Goal: Information Seeking & Learning: Check status

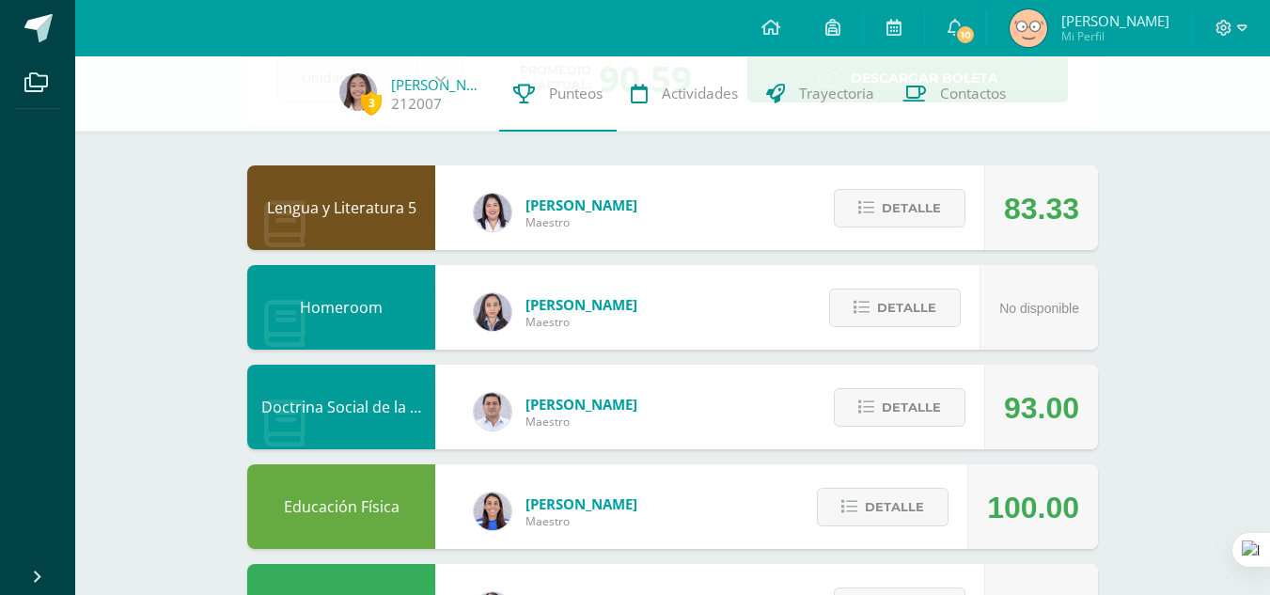
scroll to position [132, 0]
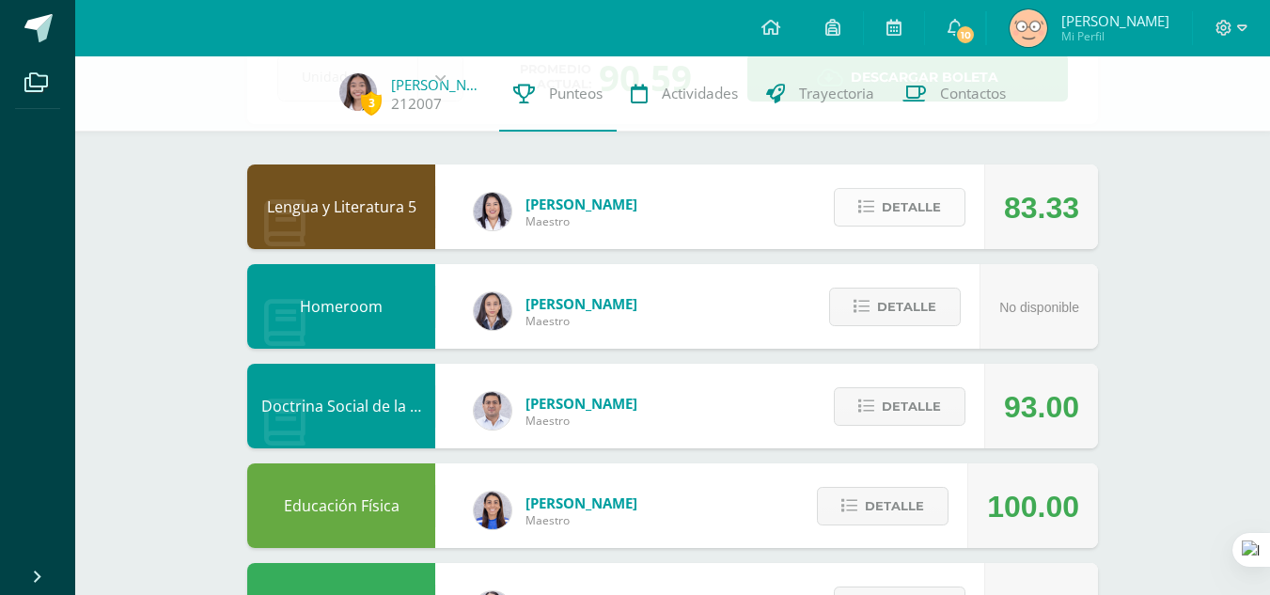
click at [857, 202] on button "Detalle" at bounding box center [900, 207] width 132 height 39
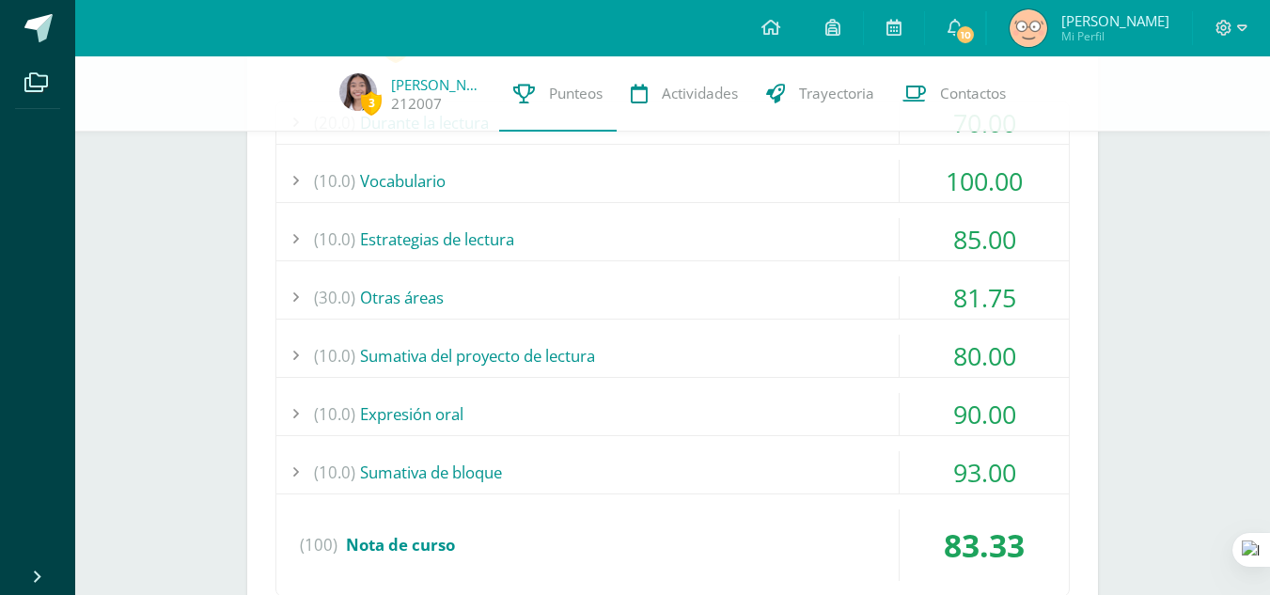
scroll to position [386, 0]
click at [797, 462] on div "(10.0) Sumativa de bloque" at bounding box center [672, 471] width 793 height 42
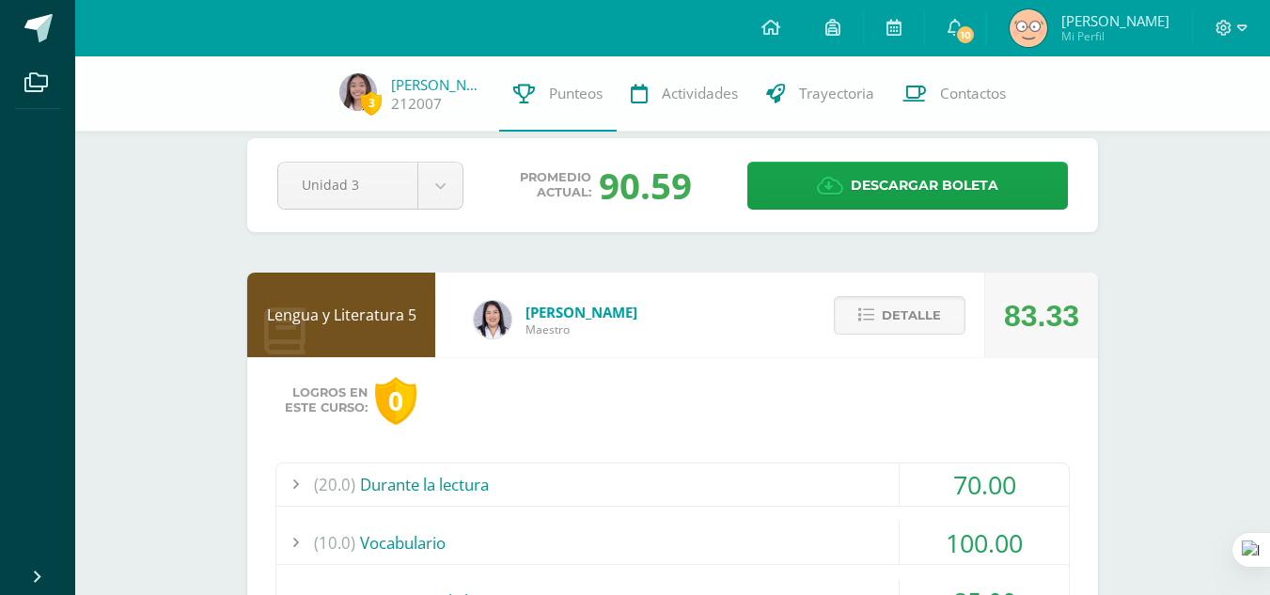
scroll to position [23, 0]
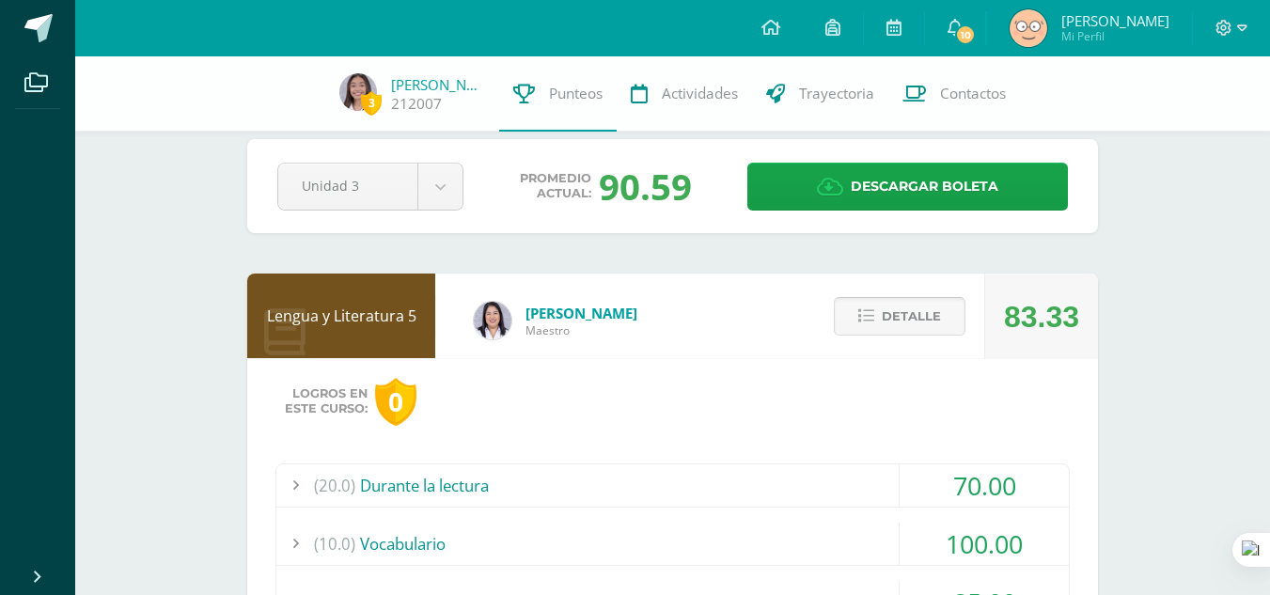
click at [900, 307] on span "Detalle" at bounding box center [911, 316] width 59 height 35
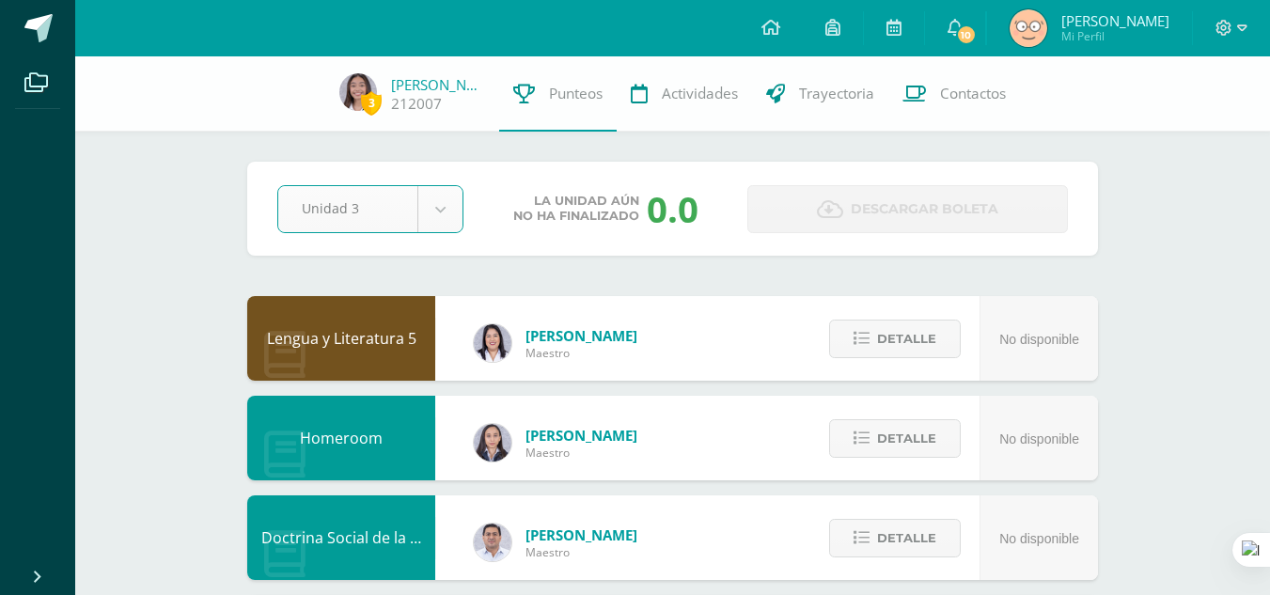
select select "Unidad 3"
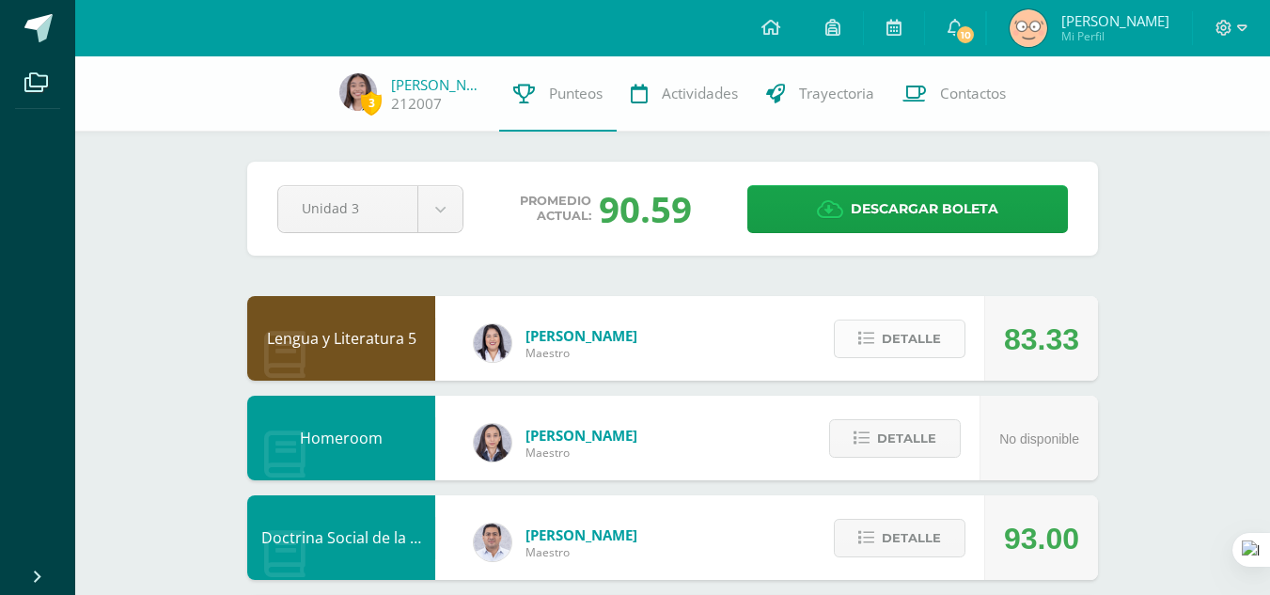
click at [867, 337] on icon at bounding box center [866, 339] width 16 height 16
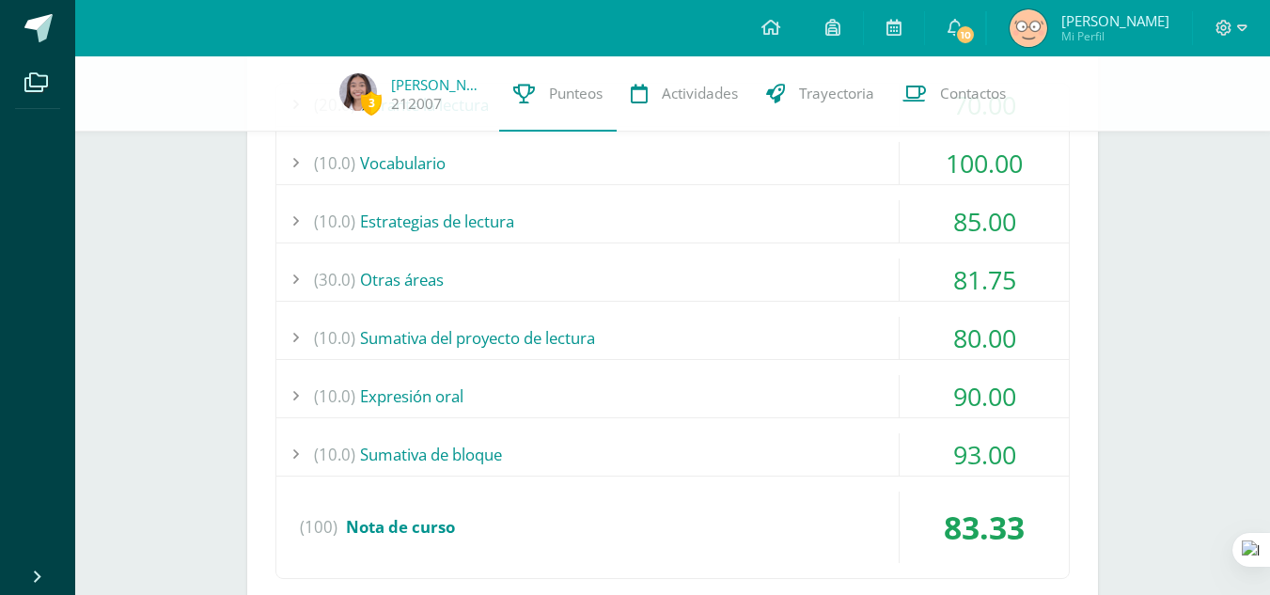
scroll to position [412, 0]
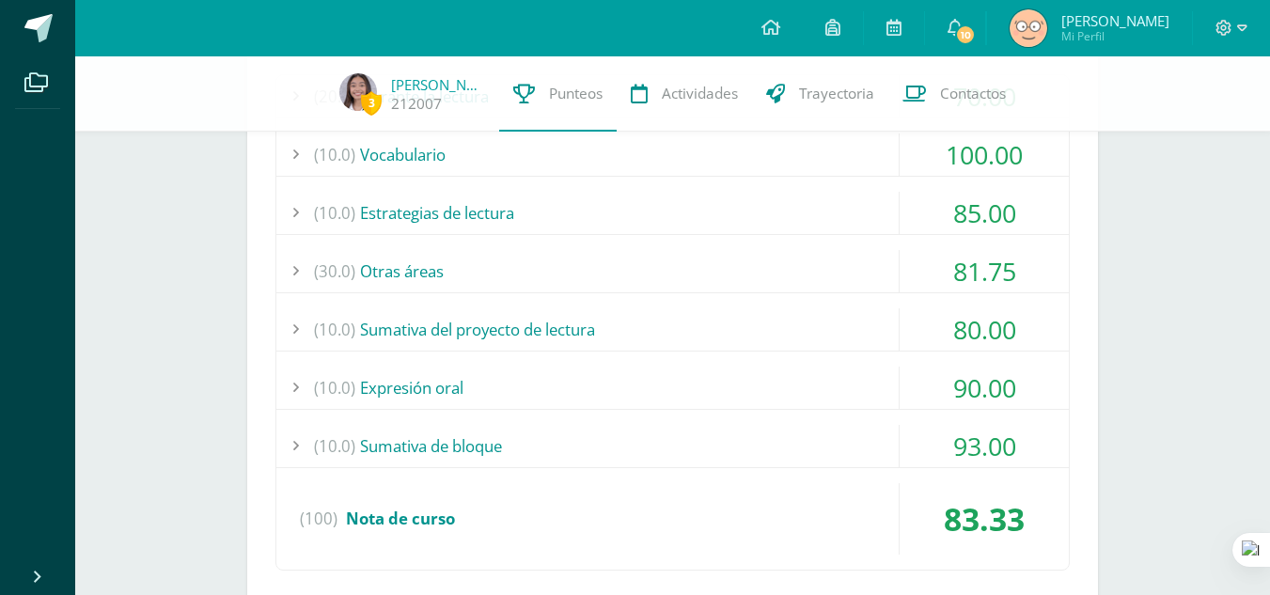
click at [927, 447] on div "93.00" at bounding box center [984, 446] width 169 height 42
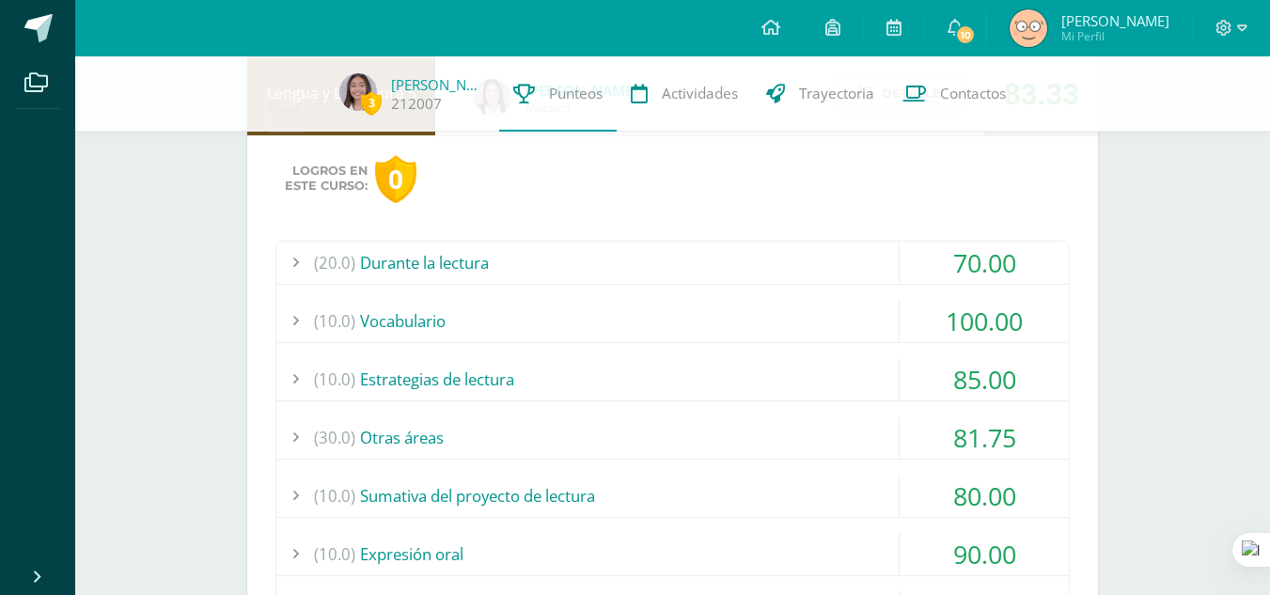
scroll to position [244, 0]
click at [959, 253] on div "70.00" at bounding box center [984, 264] width 169 height 42
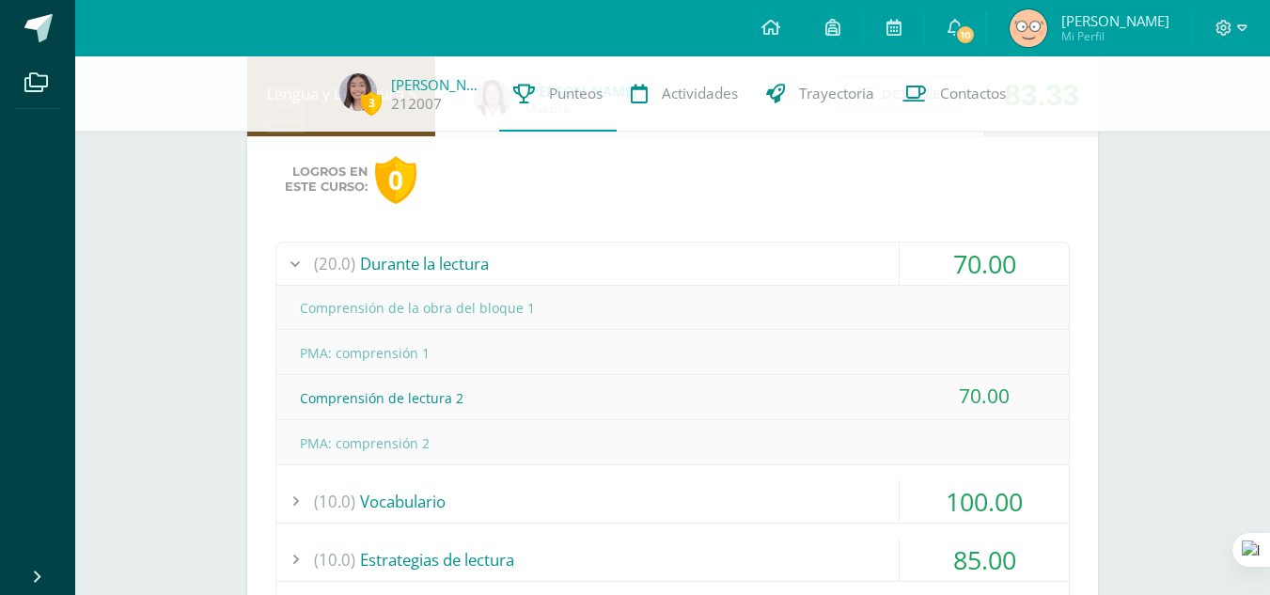
click at [959, 253] on div "70.00" at bounding box center [984, 264] width 169 height 42
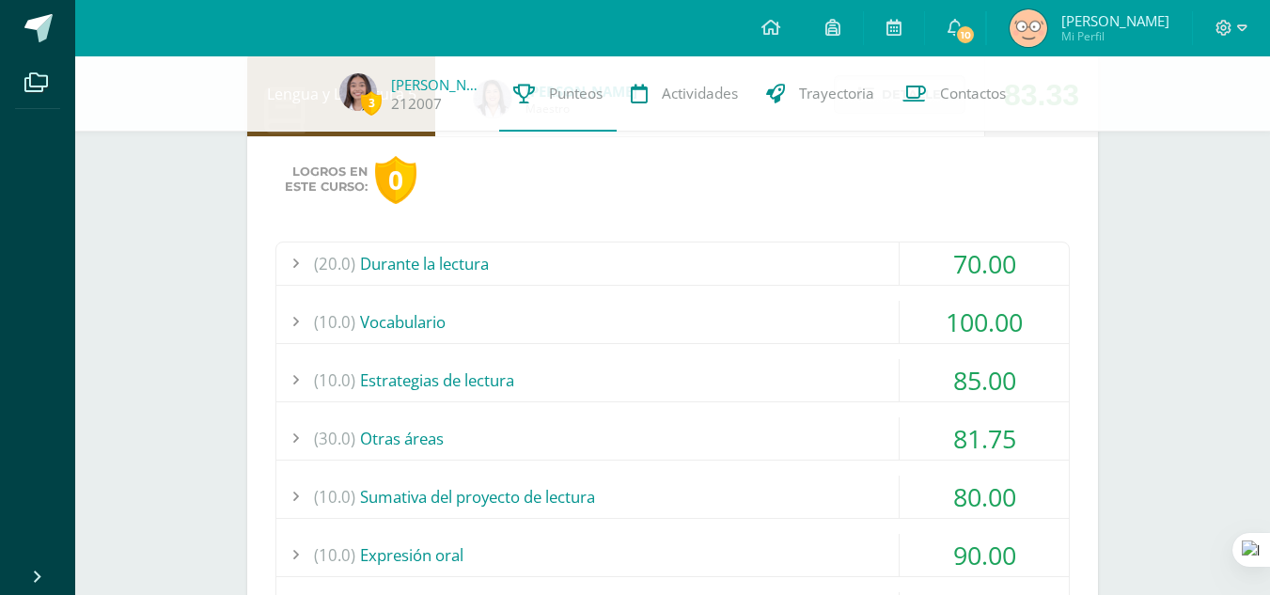
click at [966, 307] on div "100.00" at bounding box center [984, 322] width 169 height 42
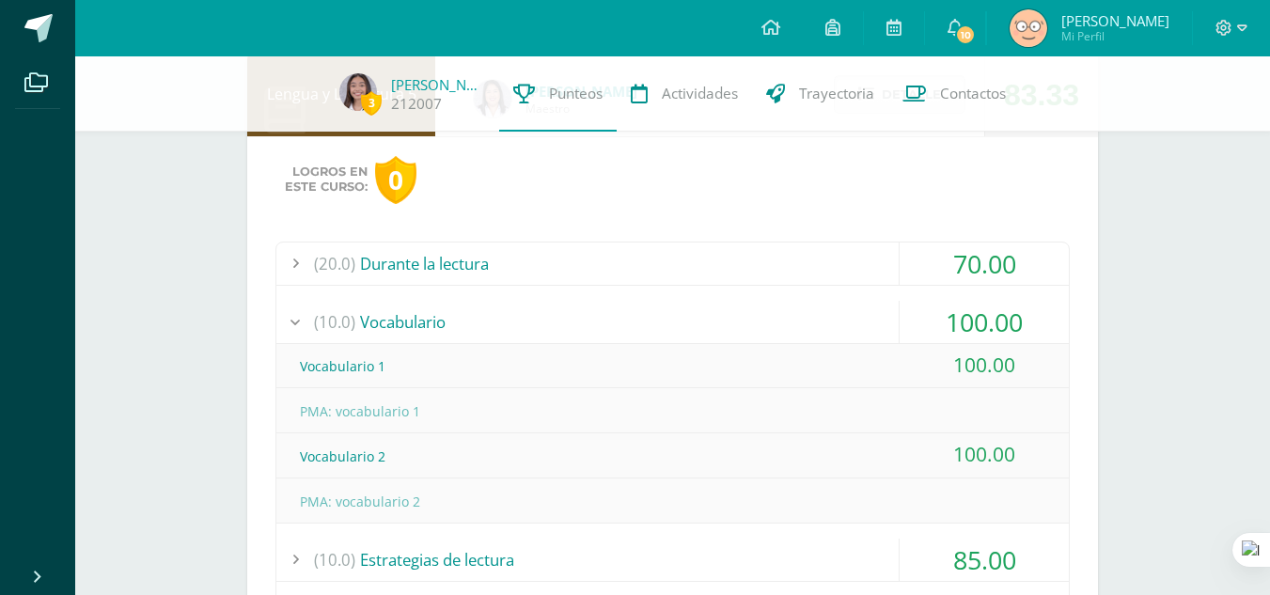
click at [966, 307] on div "100.00" at bounding box center [984, 322] width 169 height 42
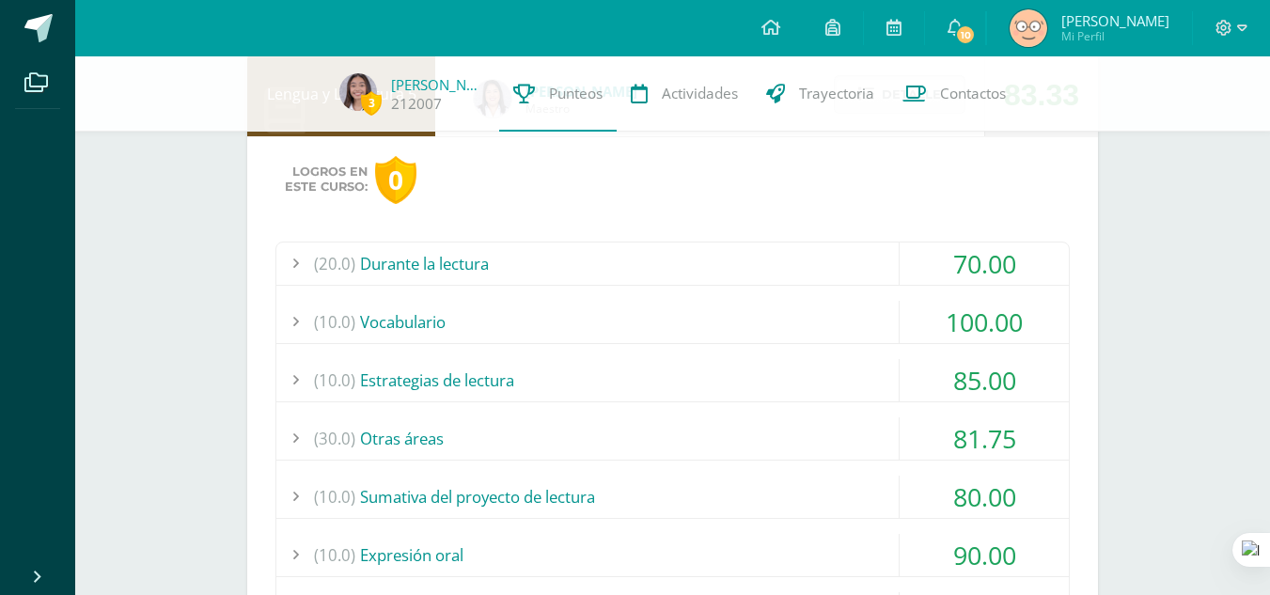
click at [981, 365] on div "85.00" at bounding box center [984, 380] width 169 height 42
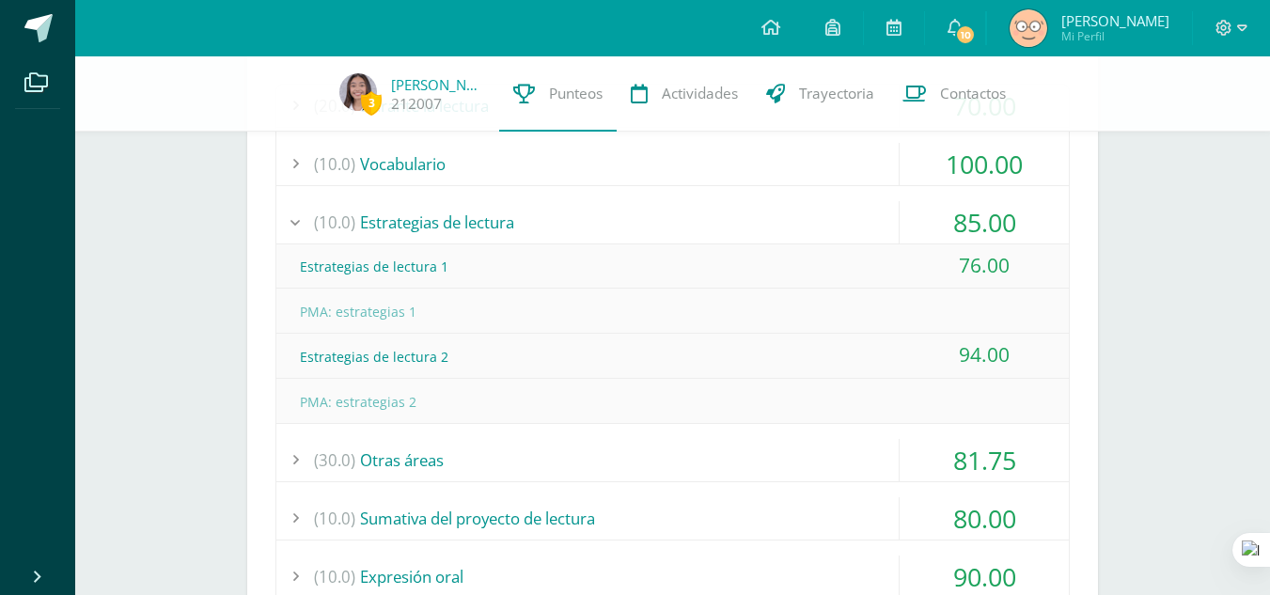
scroll to position [406, 0]
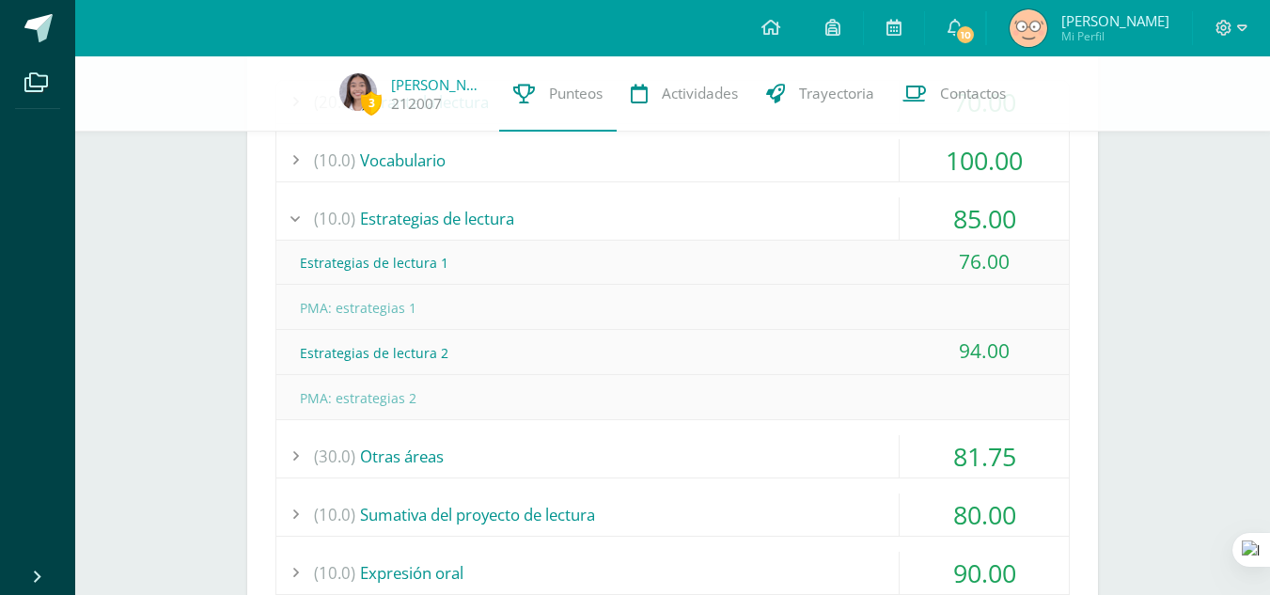
click at [997, 216] on div "85.00" at bounding box center [984, 218] width 169 height 42
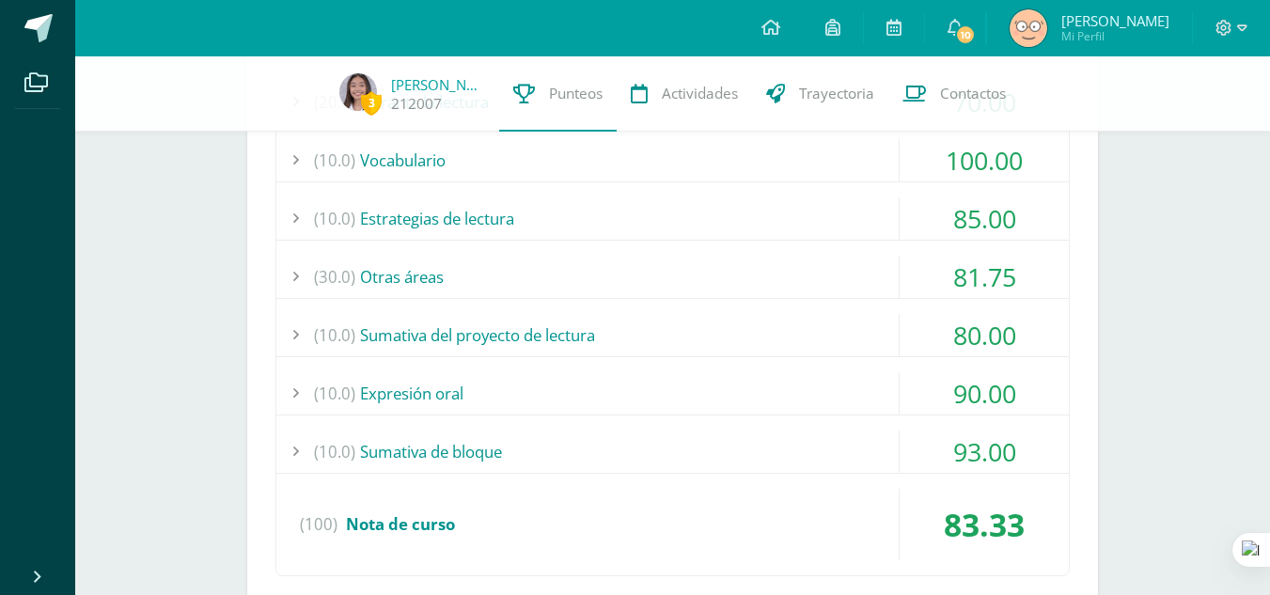
click at [992, 278] on div "81.75" at bounding box center [984, 277] width 169 height 42
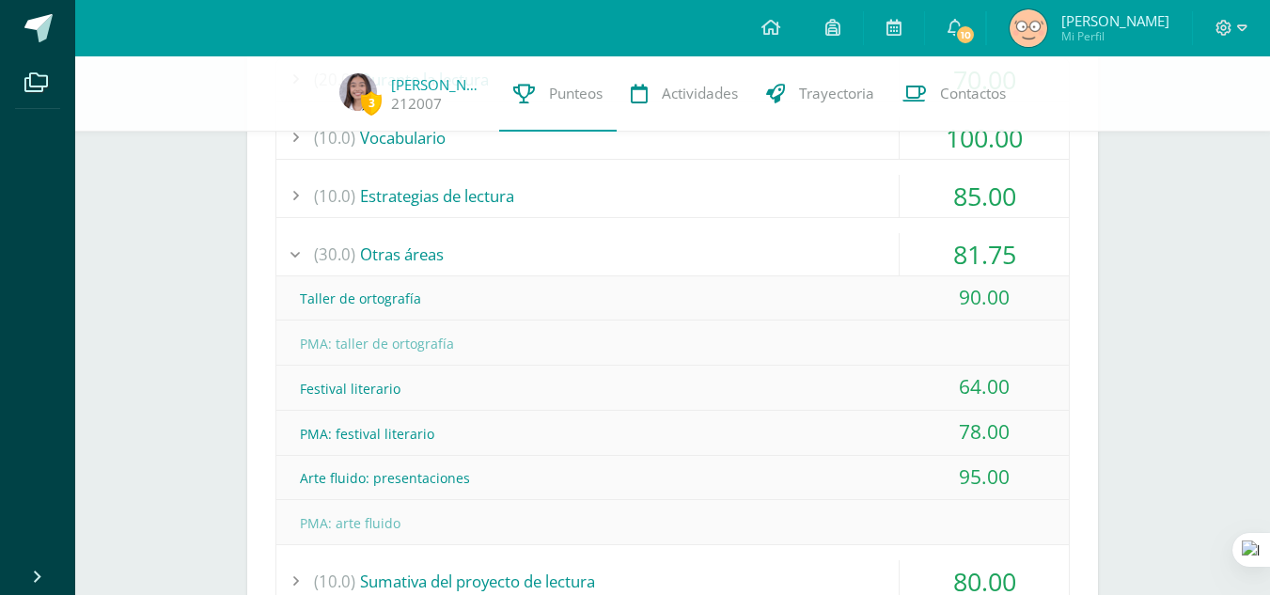
scroll to position [430, 0]
click at [984, 250] on div "81.75" at bounding box center [984, 253] width 169 height 42
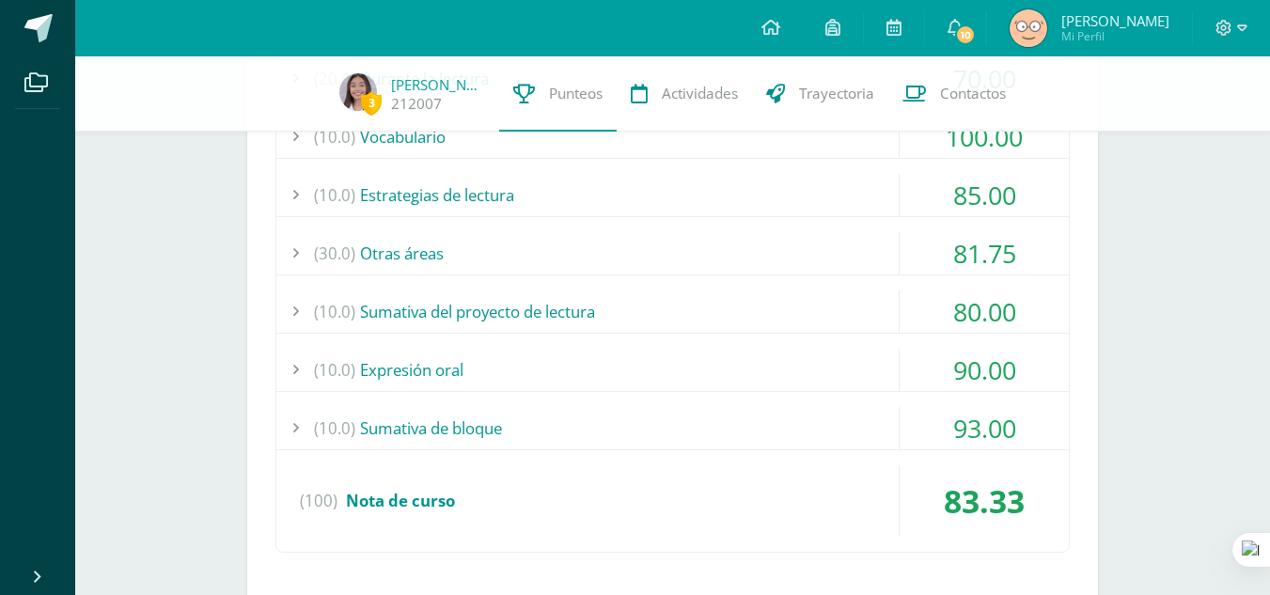
click at [972, 318] on div "80.00" at bounding box center [984, 311] width 169 height 42
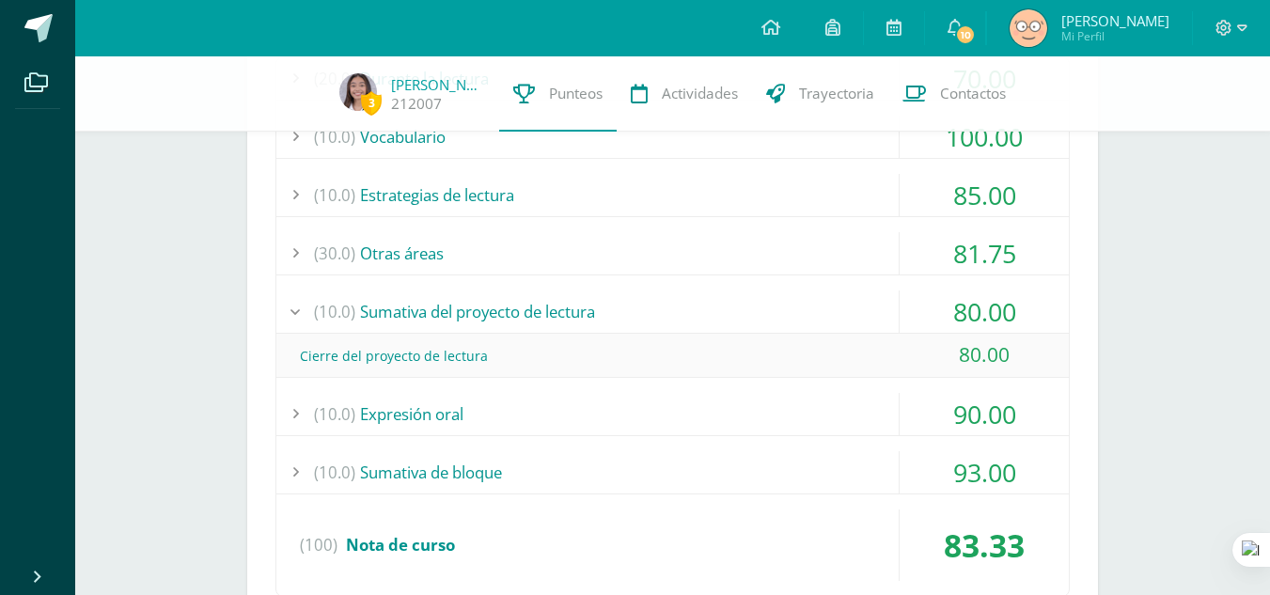
click at [980, 319] on div "80.00" at bounding box center [984, 311] width 169 height 42
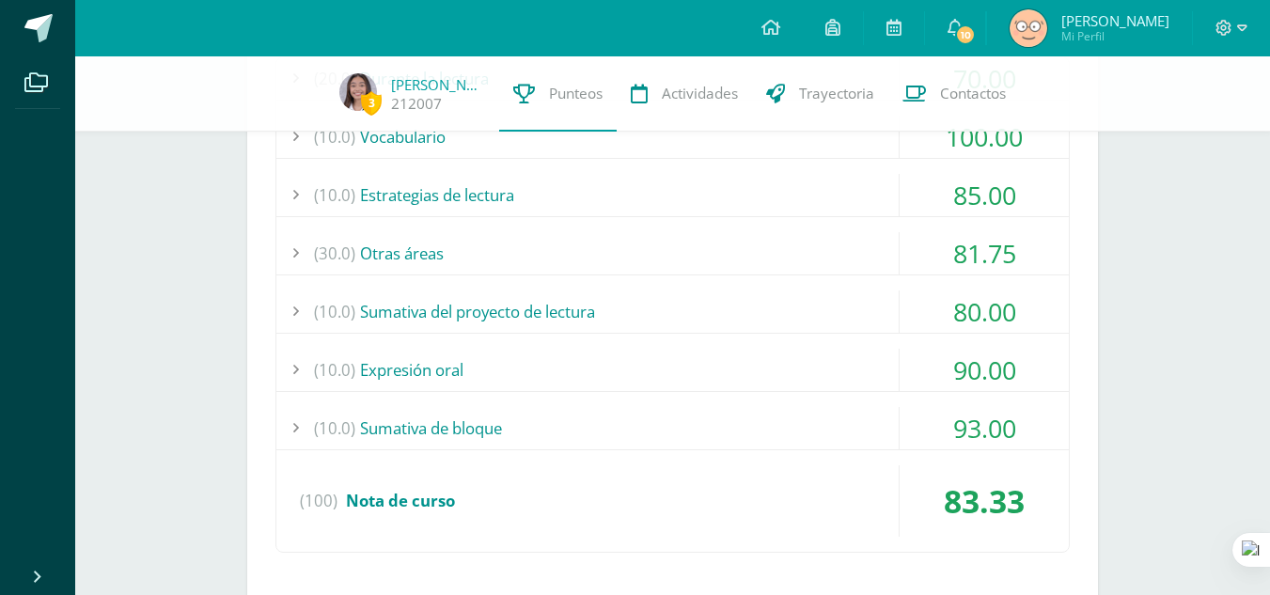
click at [970, 369] on div "90.00" at bounding box center [984, 370] width 169 height 42
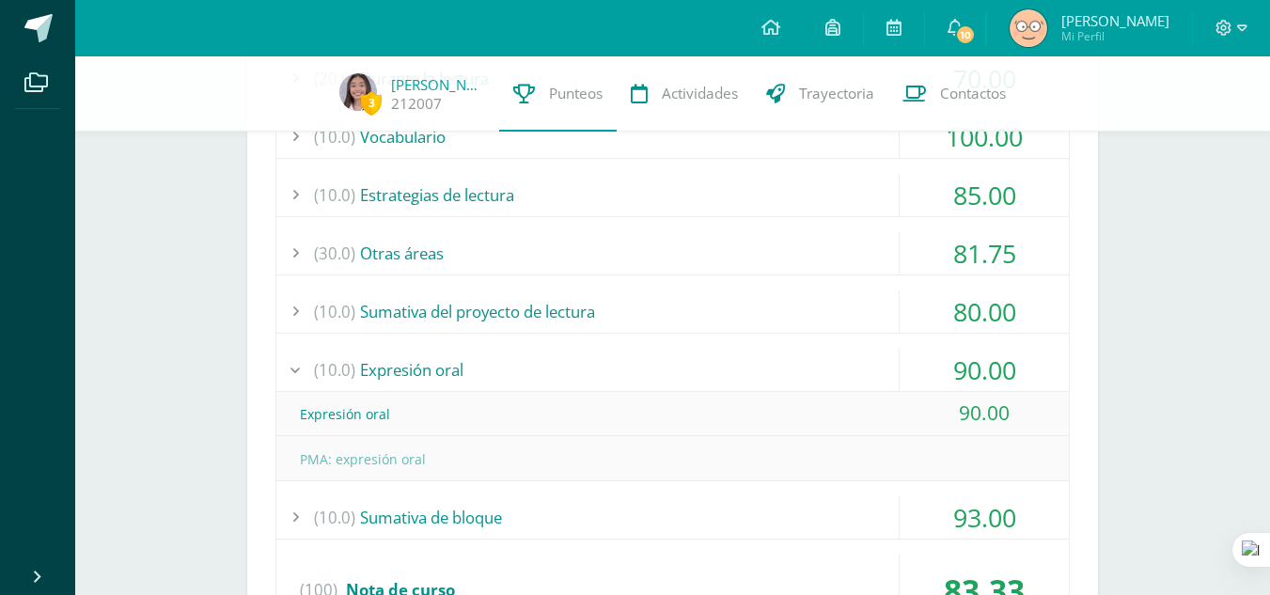
click at [970, 369] on div "90.00" at bounding box center [984, 370] width 169 height 42
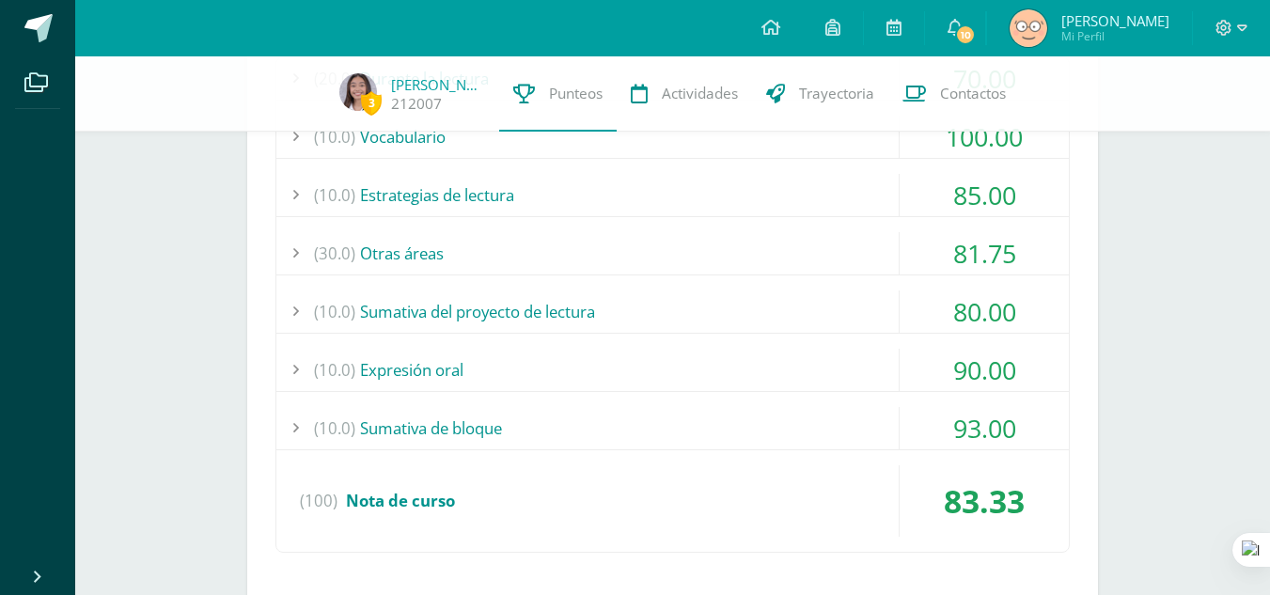
click at [971, 425] on div "93.00" at bounding box center [984, 428] width 169 height 42
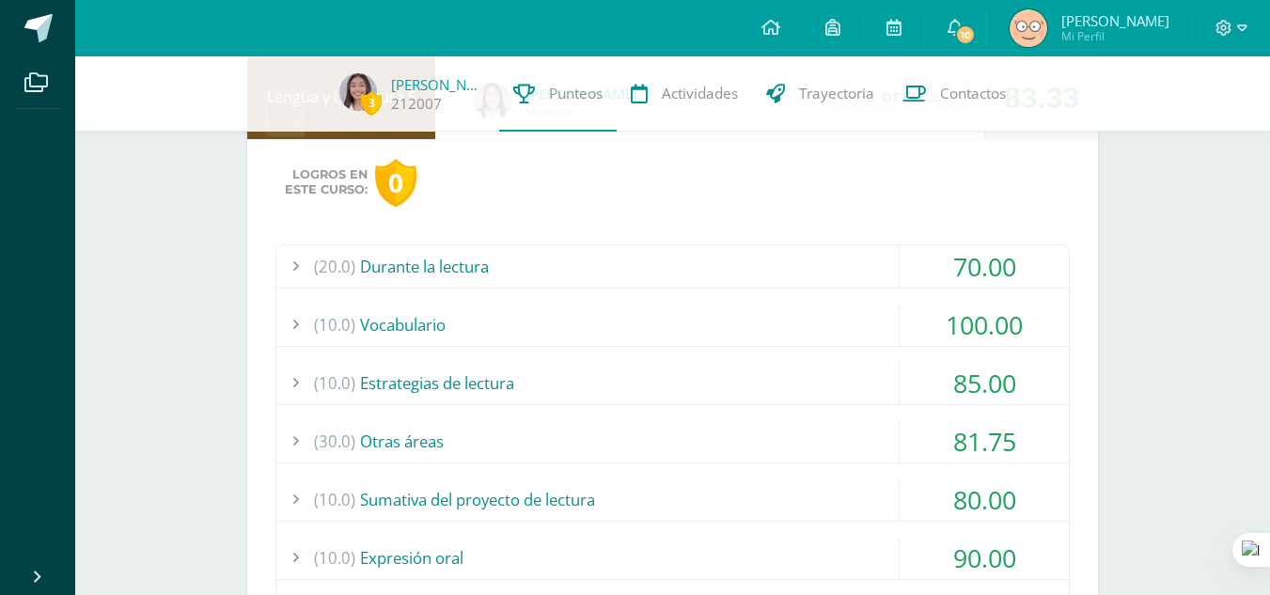
scroll to position [143, 0]
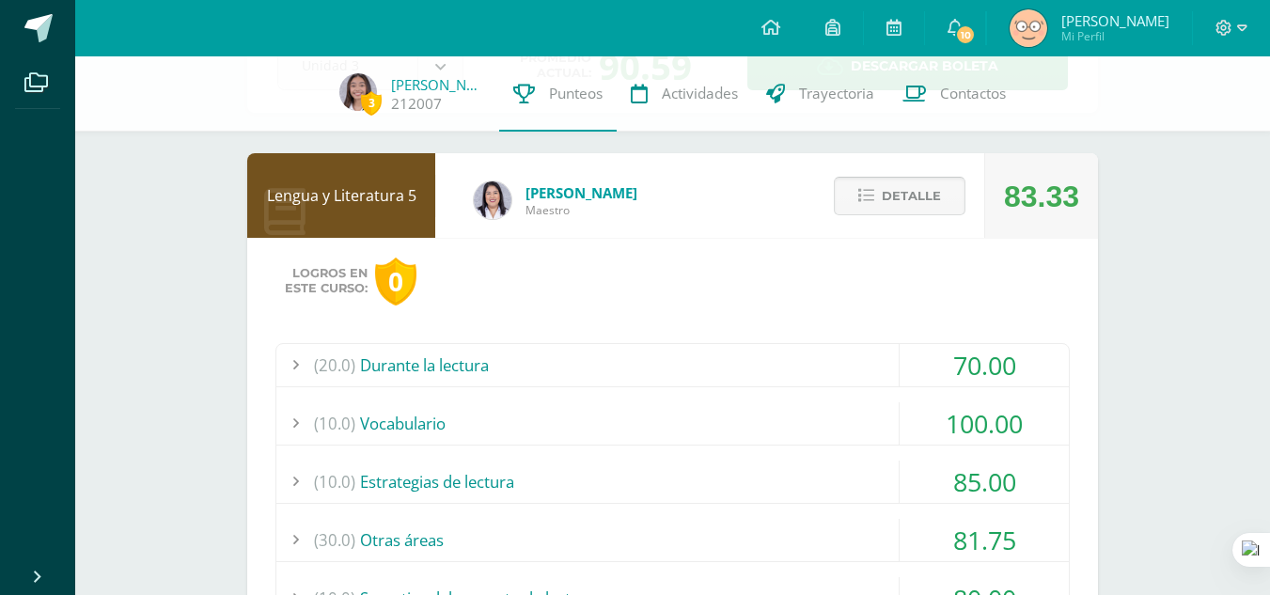
click at [910, 194] on span "Detalle" at bounding box center [911, 196] width 59 height 35
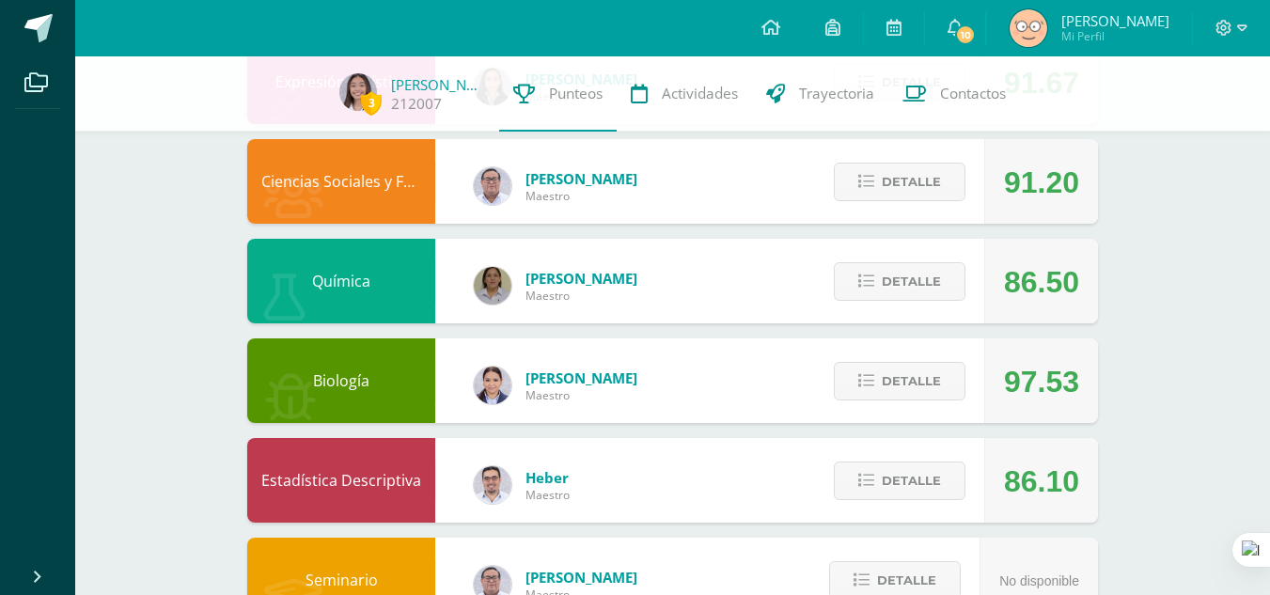
scroll to position [955, 0]
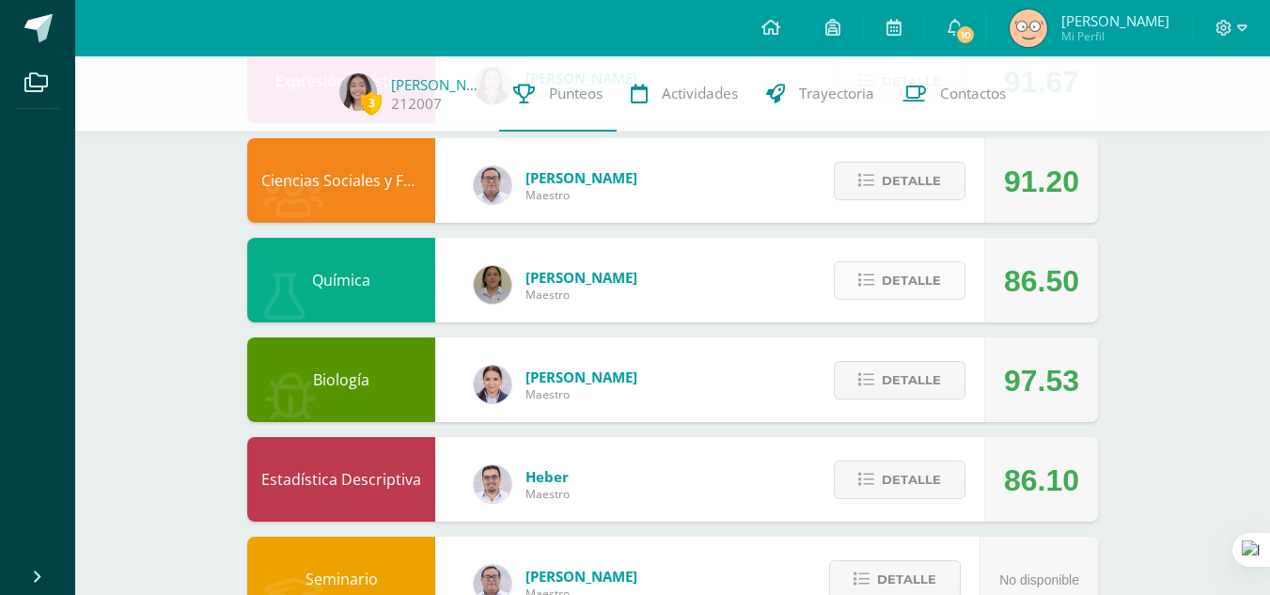
click at [920, 286] on span "Detalle" at bounding box center [911, 280] width 59 height 35
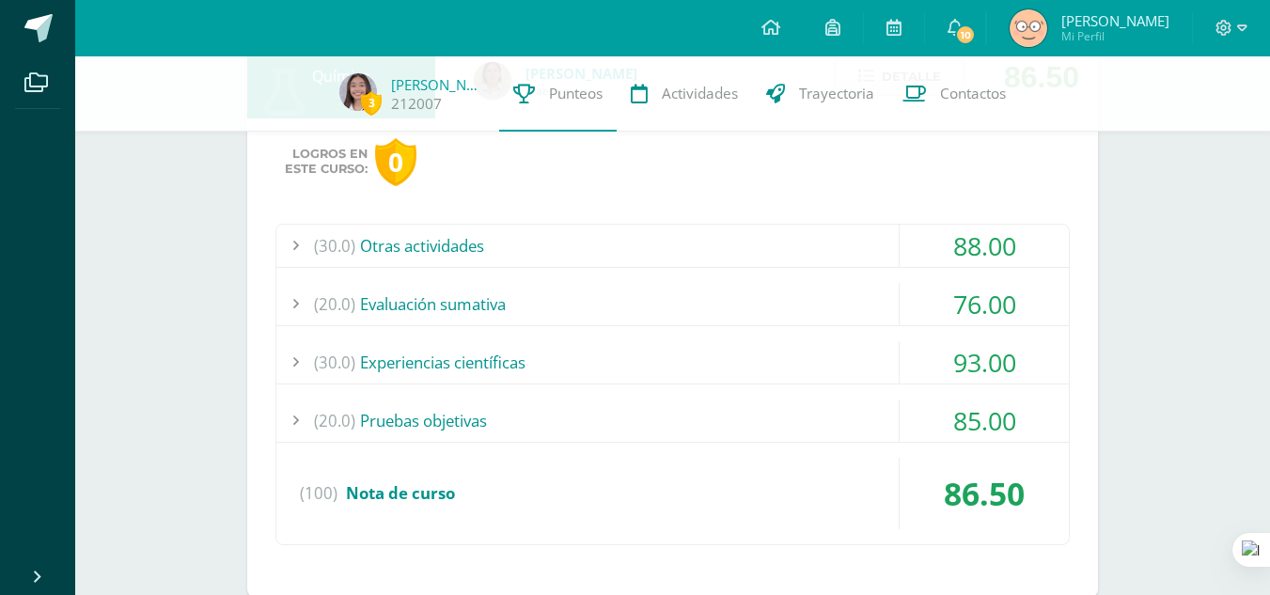
scroll to position [1160, 0]
click at [961, 287] on div "76.00" at bounding box center [984, 303] width 169 height 42
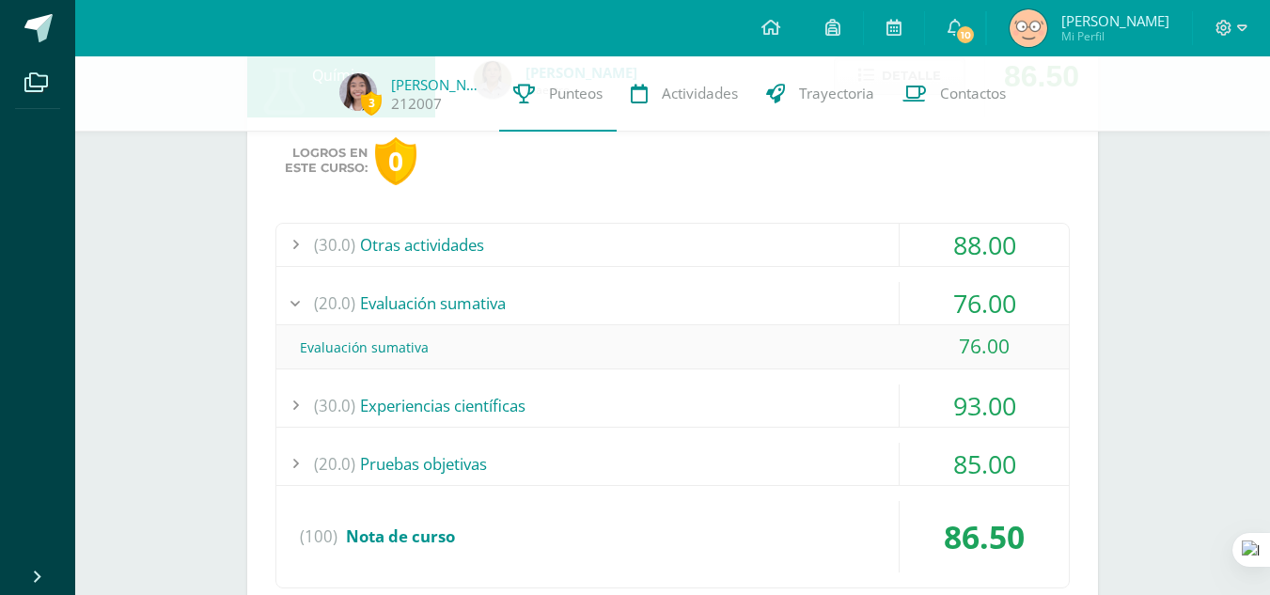
click at [961, 287] on div "76.00" at bounding box center [984, 303] width 169 height 42
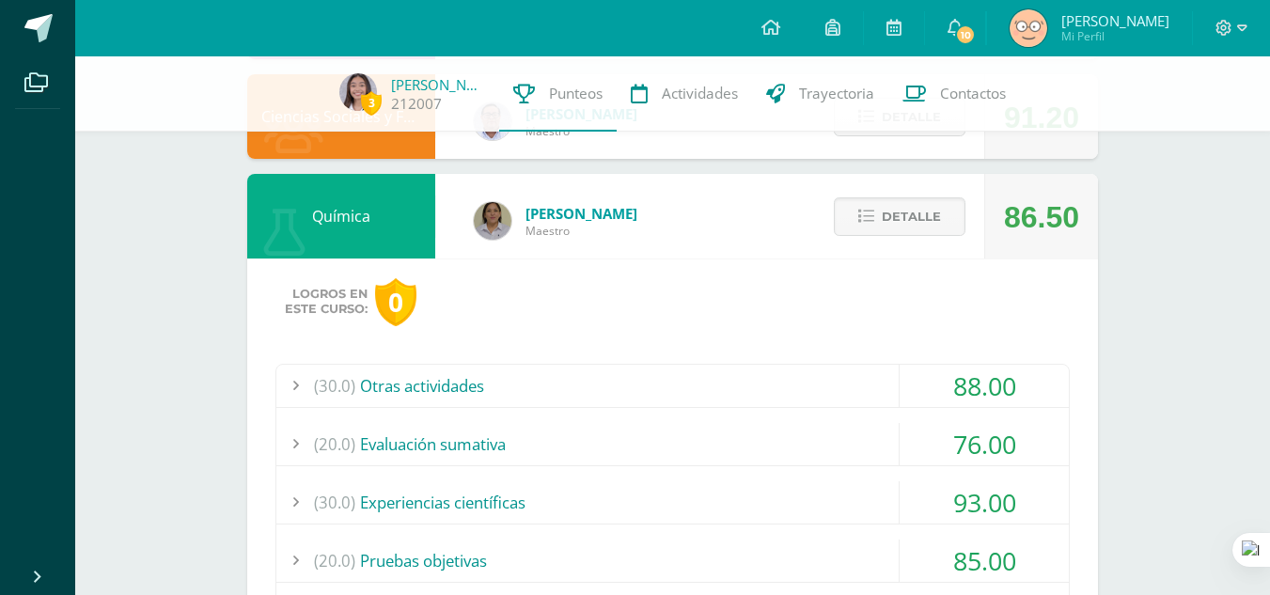
scroll to position [1018, 0]
click at [918, 212] on span "Detalle" at bounding box center [911, 217] width 59 height 35
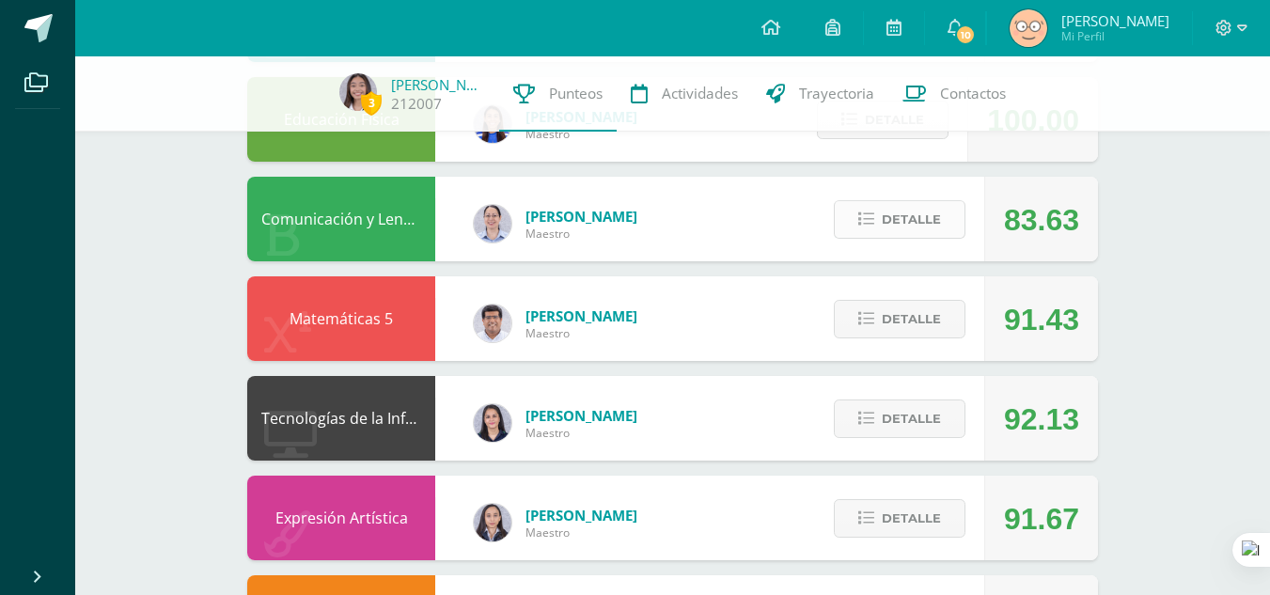
scroll to position [535, 0]
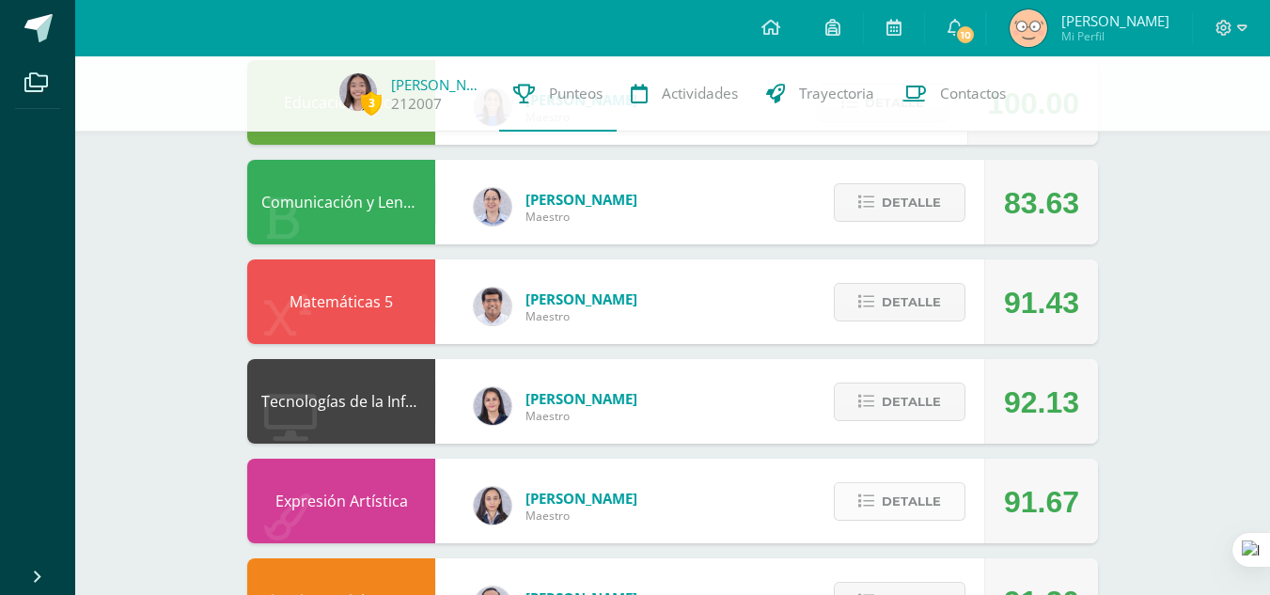
click at [913, 493] on span "Detalle" at bounding box center [911, 501] width 59 height 35
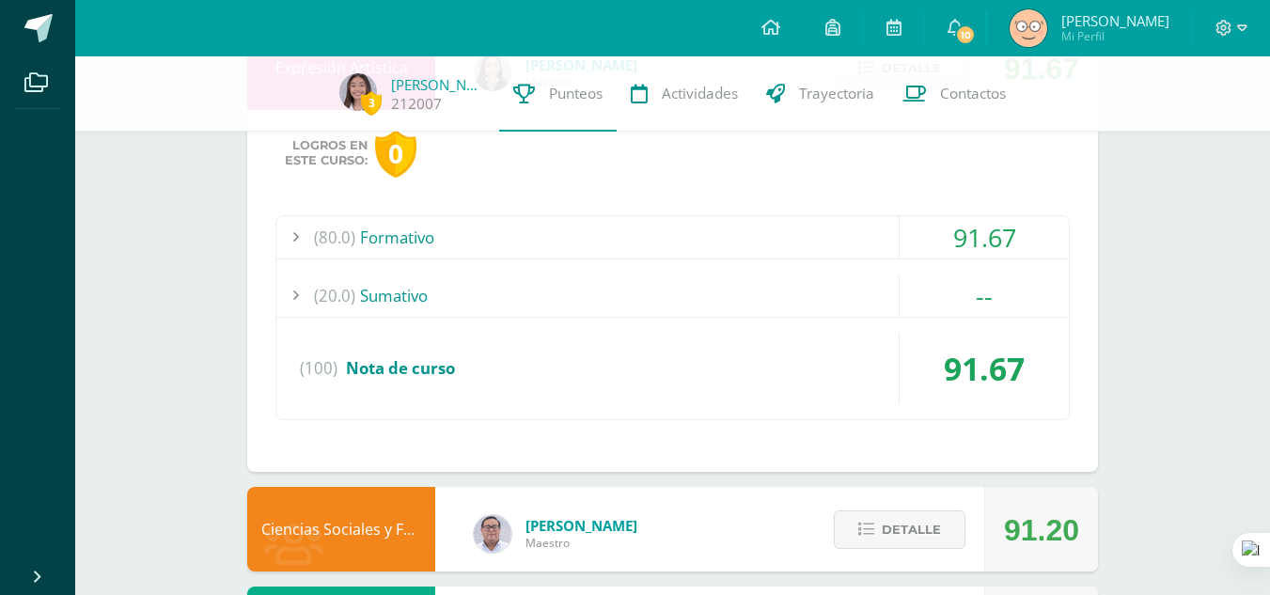
scroll to position [969, 0]
click at [957, 310] on div "--" at bounding box center [984, 295] width 169 height 42
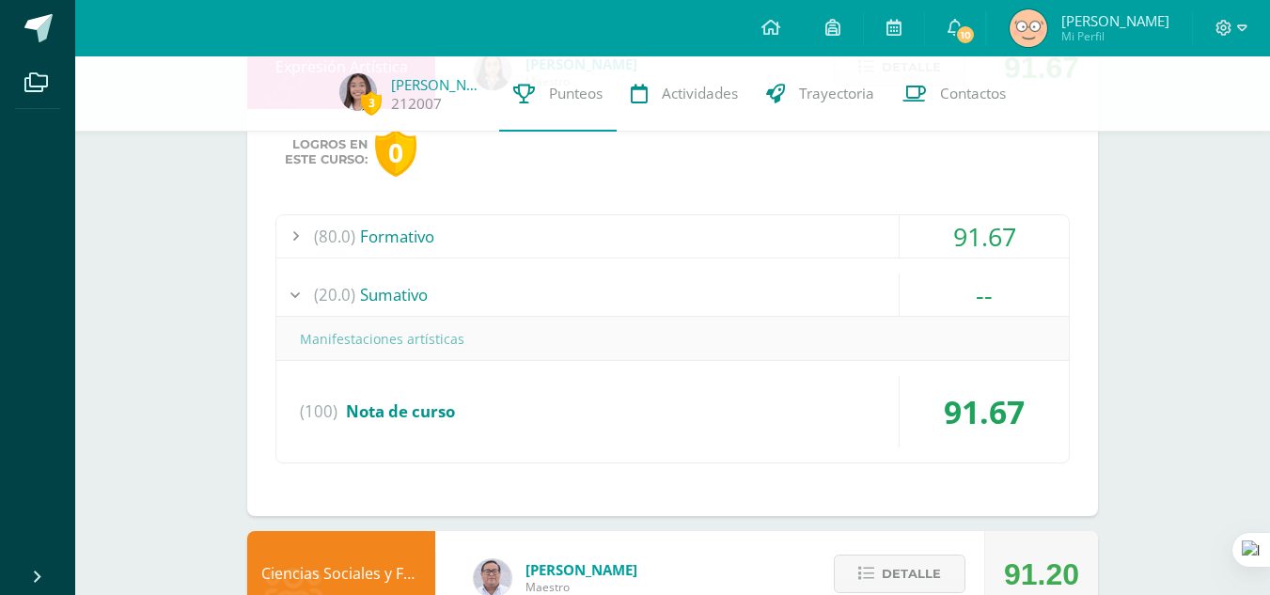
click at [957, 310] on div "--" at bounding box center [984, 295] width 169 height 42
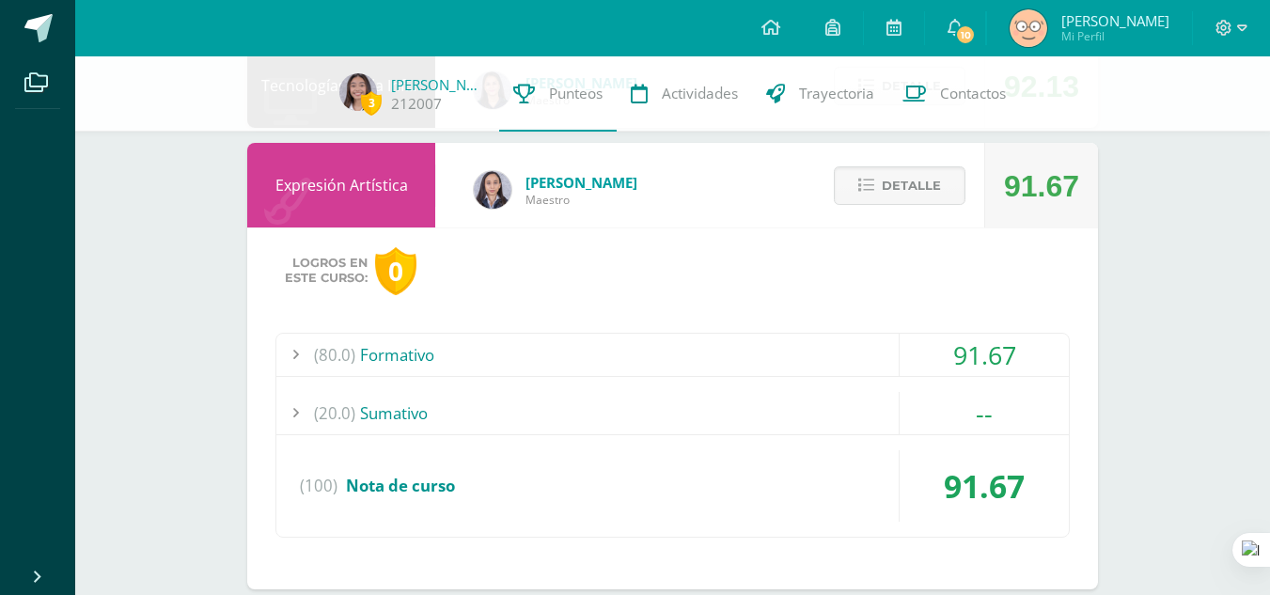
scroll to position [840, 0]
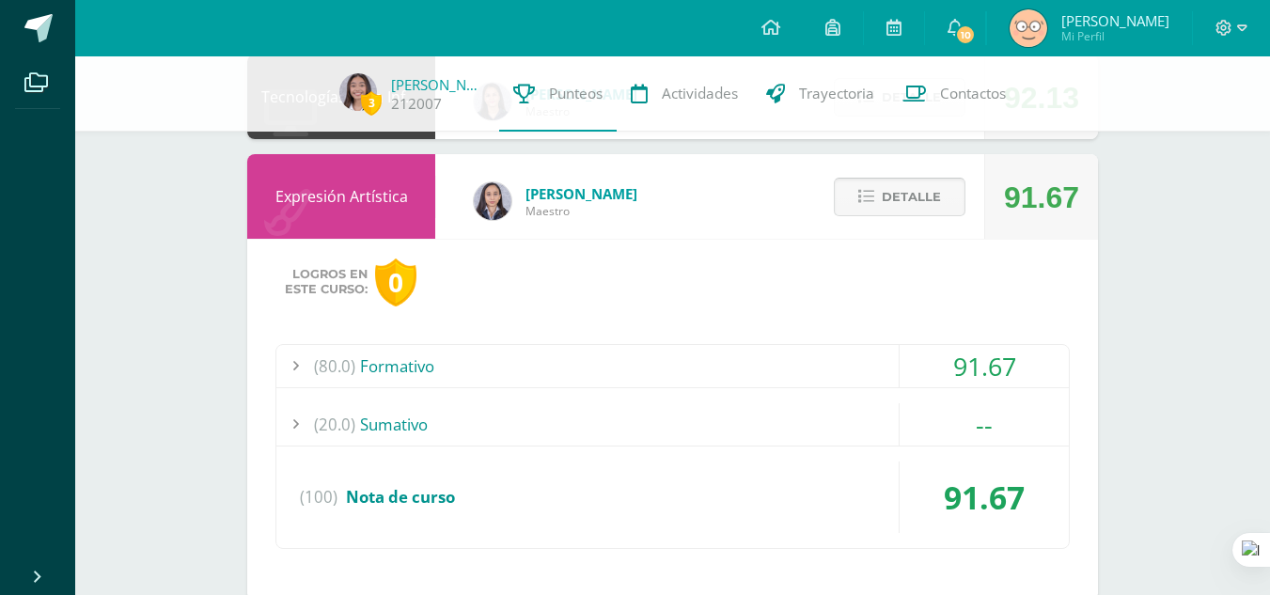
click at [948, 190] on button "Detalle" at bounding box center [900, 197] width 132 height 39
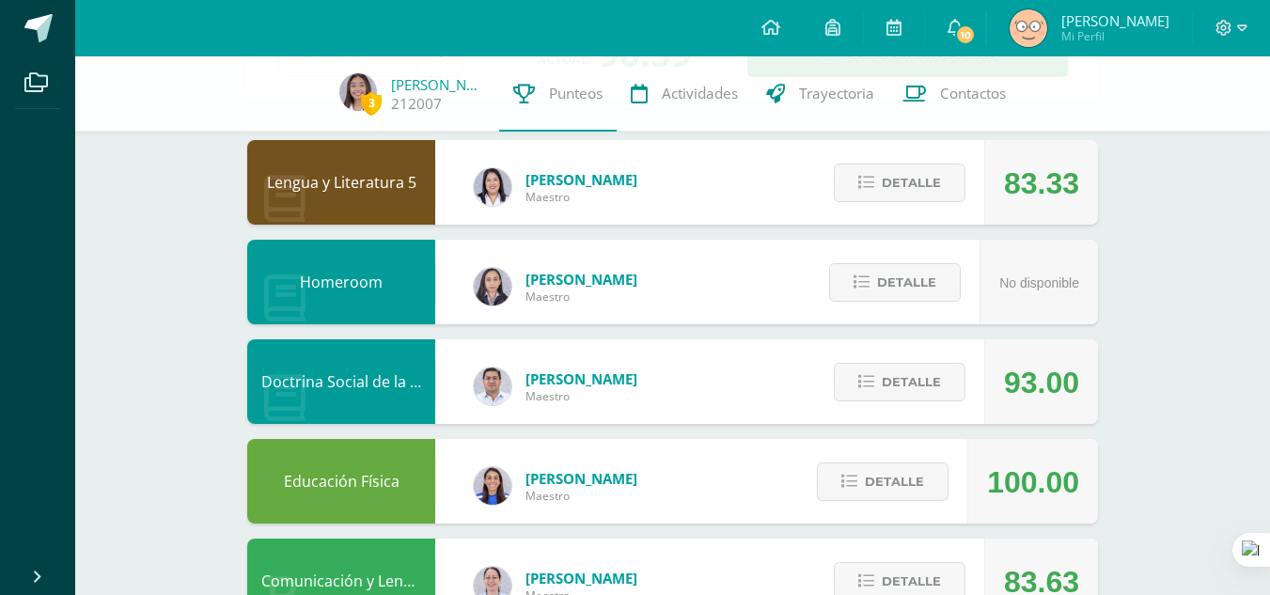
scroll to position [153, 0]
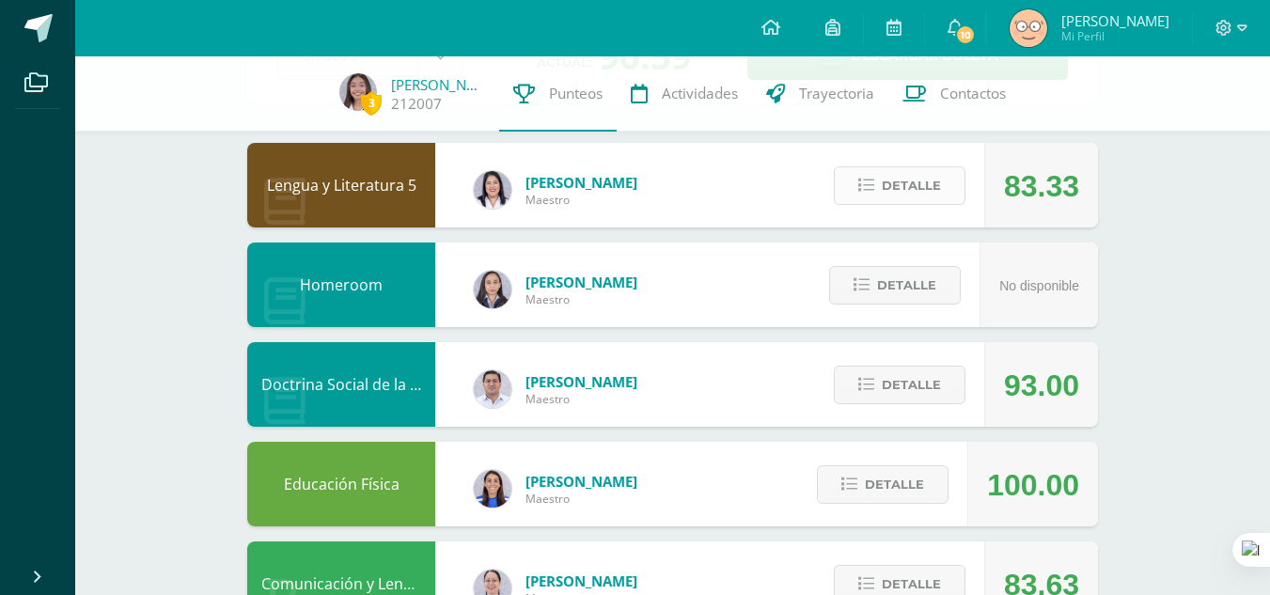
click at [891, 175] on span "Detalle" at bounding box center [911, 185] width 59 height 35
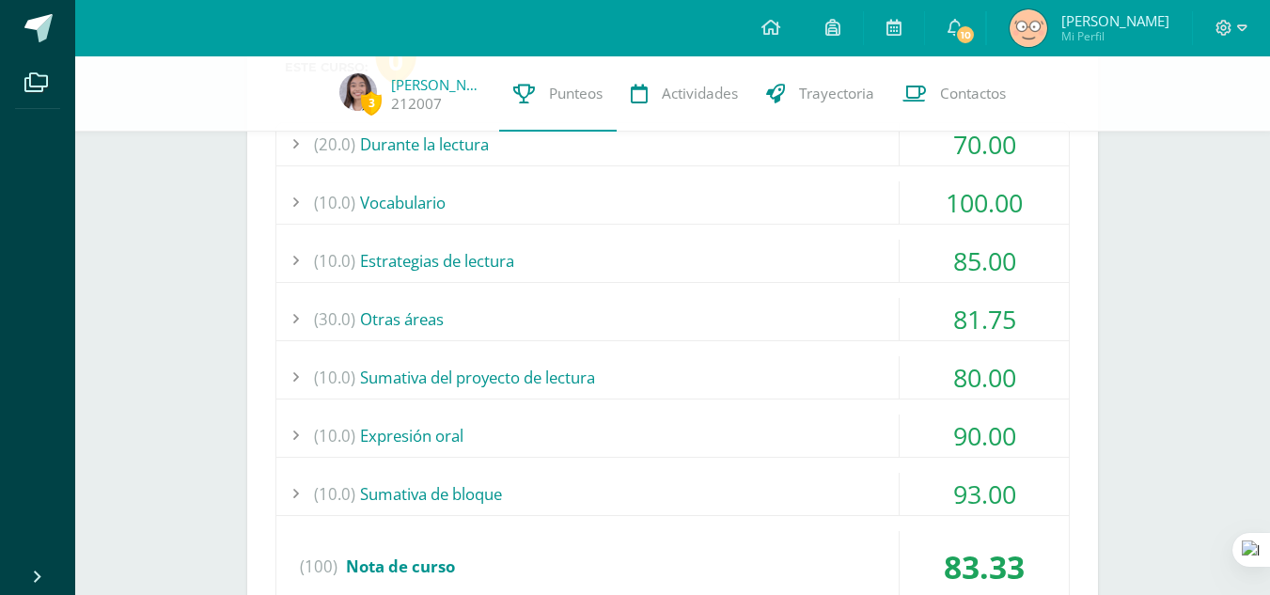
scroll to position [366, 0]
click at [967, 383] on div "80.00" at bounding box center [984, 375] width 169 height 42
